Goal: Download file/media

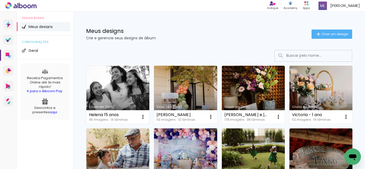
click at [123, 86] on link "Criado em [DATE]" at bounding box center [117, 95] width 63 height 58
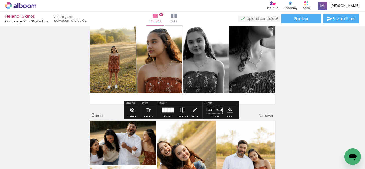
scroll to position [458, 0]
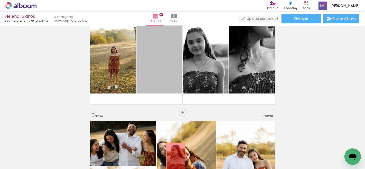
drag, startPoint x: 154, startPoint y: 59, endPoint x: 174, endPoint y: 157, distance: 100.2
click at [174, 157] on quentale-workspace at bounding box center [182, 84] width 365 height 169
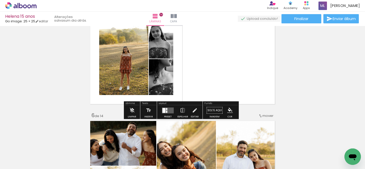
click at [167, 112] on quentale-layouter at bounding box center [168, 110] width 12 height 6
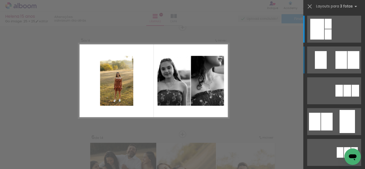
scroll to position [435, 0]
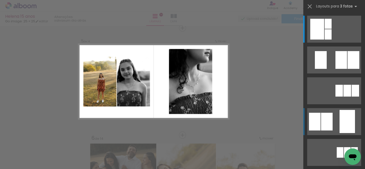
click at [333, 43] on quentale-layouter at bounding box center [334, 29] width 54 height 27
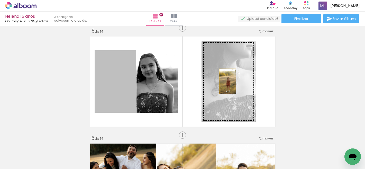
drag, startPoint x: 112, startPoint y: 88, endPoint x: 226, endPoint y: 81, distance: 114.1
click at [0, 0] on slot at bounding box center [0, 0] width 0 height 0
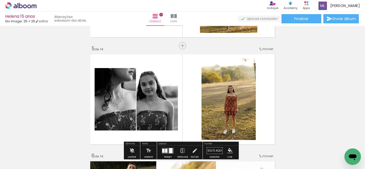
scroll to position [441, 0]
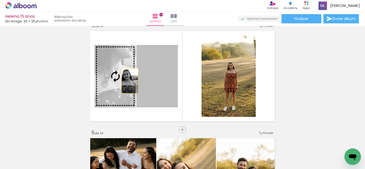
drag, startPoint x: 154, startPoint y: 81, endPoint x: 128, endPoint y: 81, distance: 25.5
click at [0, 0] on slot at bounding box center [0, 0] width 0 height 0
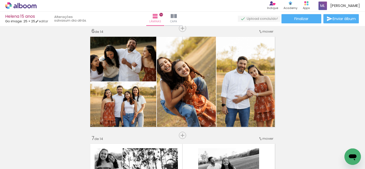
scroll to position [543, 0]
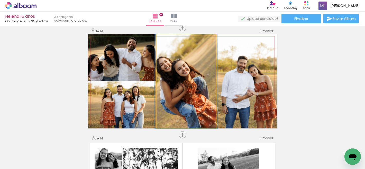
click at [192, 76] on quentale-photo at bounding box center [186, 81] width 59 height 94
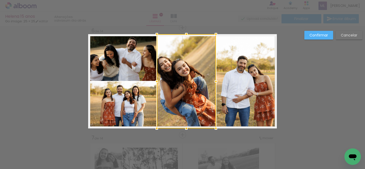
scroll to position [543, 0]
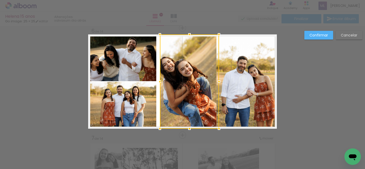
click at [192, 75] on div at bounding box center [189, 81] width 59 height 94
click at [0, 0] on slot "Cancelar" at bounding box center [0, 0] width 0 height 0
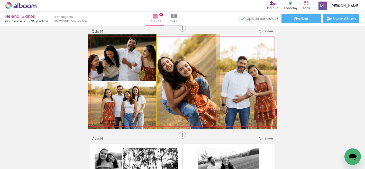
drag, startPoint x: 203, startPoint y: 79, endPoint x: 211, endPoint y: 79, distance: 7.7
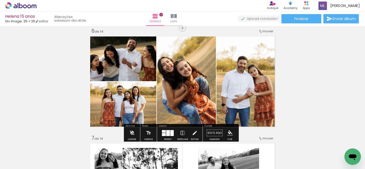
click at [304, 18] on span "Finalizar" at bounding box center [301, 19] width 14 height 4
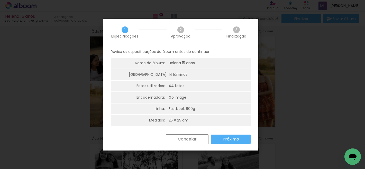
click at [0, 0] on slot "Próximo" at bounding box center [0, 0] width 0 height 0
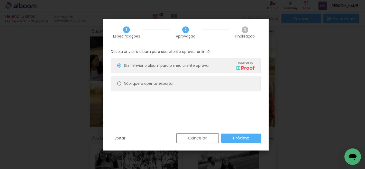
click at [0, 0] on slot "Não, quero apenas exportar" at bounding box center [0, 0] width 0 height 0
type paper-radio-button "on"
click at [250, 139] on paper-button "Próximo" at bounding box center [241, 138] width 40 height 9
type input "Alta, 300 DPI"
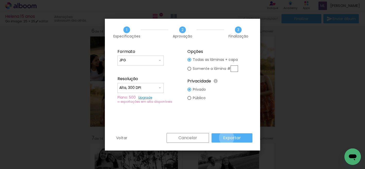
click at [0, 0] on slot "Exportar" at bounding box center [0, 0] width 0 height 0
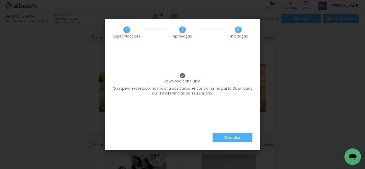
scroll to position [543, 0]
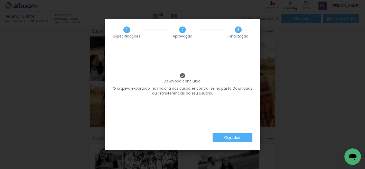
click at [0, 0] on slot "Concluir" at bounding box center [0, 0] width 0 height 0
